Goal: Answer question/provide support: Share knowledge or assist other users

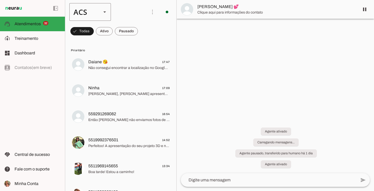
click at [92, 9] on div "ACS" at bounding box center [83, 12] width 28 height 18
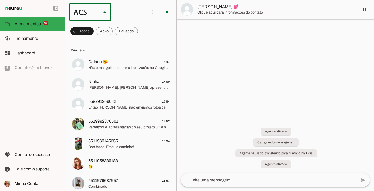
click at [0, 0] on slot "Colaboradora 1" at bounding box center [0, 0] width 0 height 0
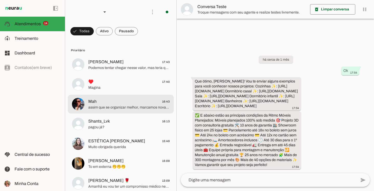
scroll to position [5, 0]
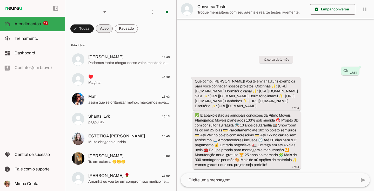
click at [94, 31] on span at bounding box center [81, 28] width 23 height 12
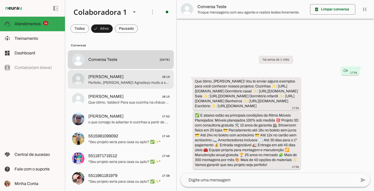
click at [130, 77] on span "[PERSON_NAME] 18:19" at bounding box center [128, 77] width 81 height 6
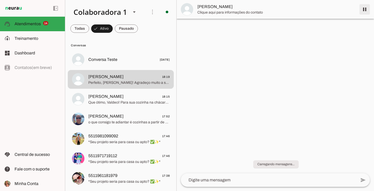
click at [365, 10] on span at bounding box center [365, 9] width 12 height 12
